Goal: Task Accomplishment & Management: Manage account settings

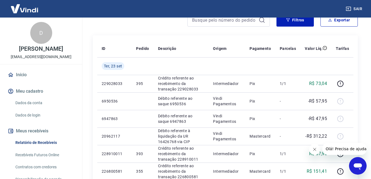
drag, startPoint x: 26, startPoint y: 8, endPoint x: 105, endPoint y: 10, distance: 79.4
click at [105, 10] on div "Sair" at bounding box center [185, 9] width 371 height 18
click at [15, 14] on img at bounding box center [25, 8] width 36 height 17
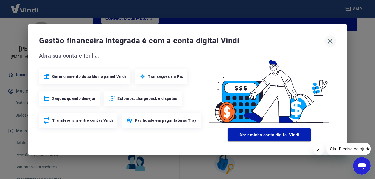
click at [330, 39] on icon "button" at bounding box center [330, 41] width 9 height 9
